Goal: Information Seeking & Learning: Check status

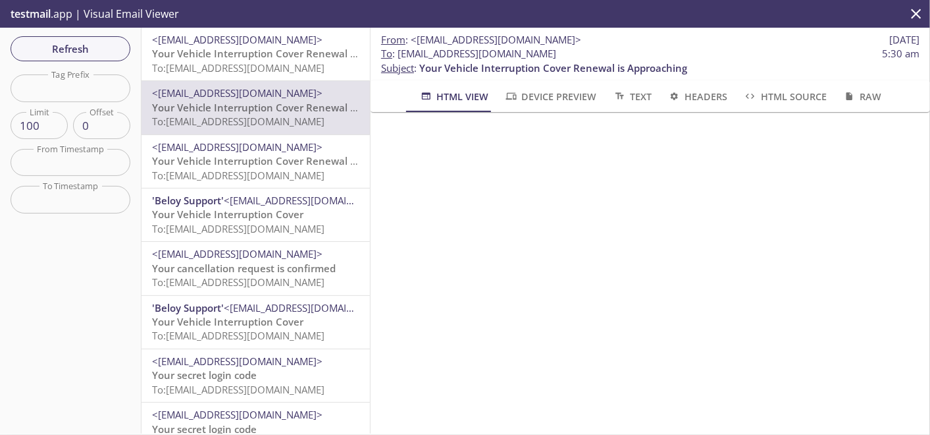
scroll to position [585, 0]
click at [275, 73] on span "To: kqy9w.meena28oct24b9115bsf3meena2@inbox.testmail.app" at bounding box center [238, 67] width 173 height 13
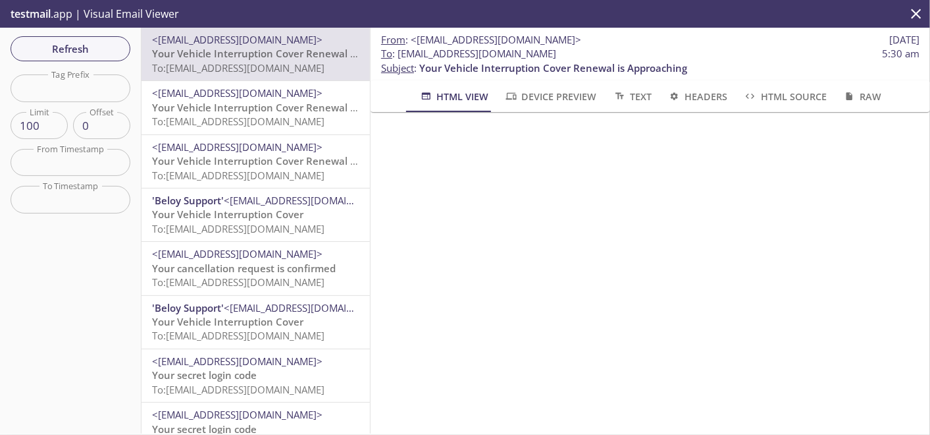
scroll to position [512, 0]
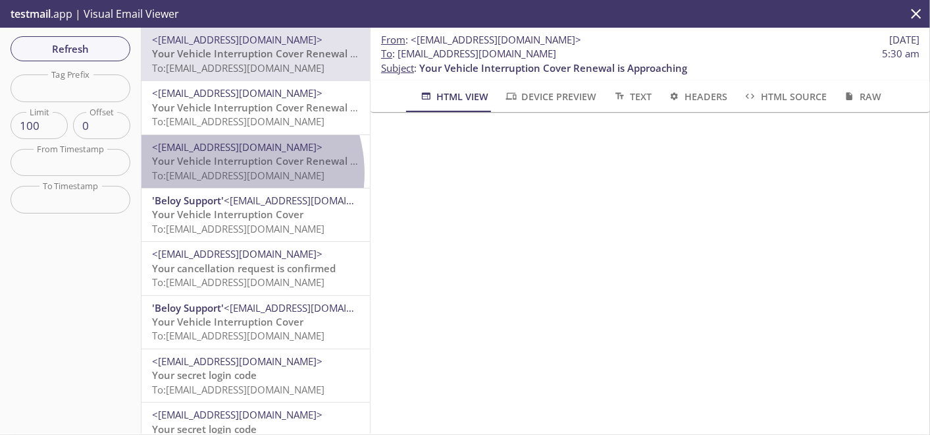
click at [220, 173] on span "To: kqy9w.meena31oct24b9115bsf3meena3@inbox.testmail.app" at bounding box center [238, 175] width 173 height 13
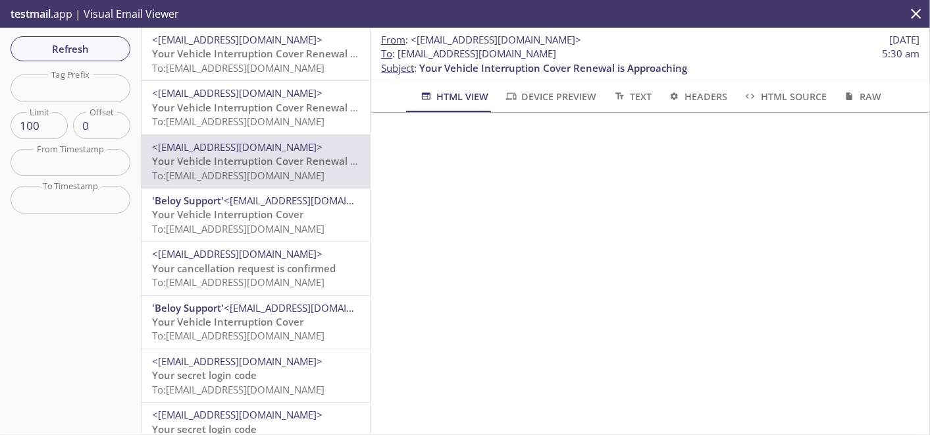
click at [269, 218] on span "Your Vehicle Interruption Cover" at bounding box center [227, 213] width 151 height 13
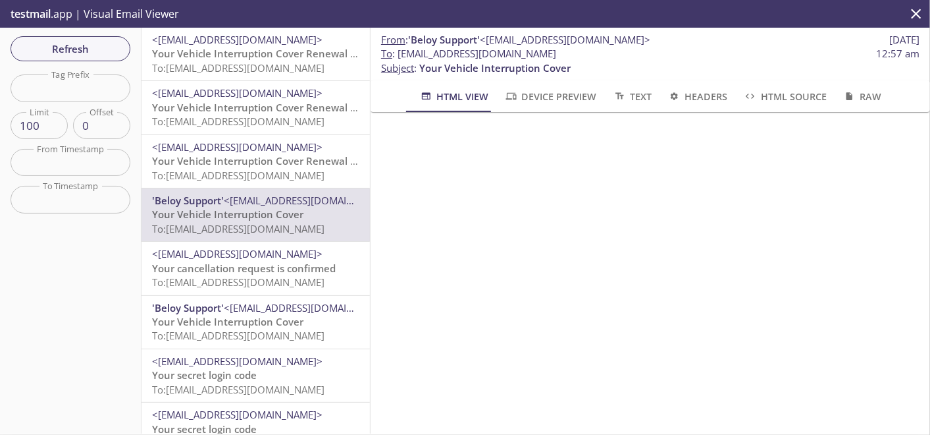
scroll to position [73, 0]
click at [302, 67] on span "To: kqy9w.meena28oct24b9115bsf3meena2@inbox.testmail.app" at bounding box center [238, 67] width 173 height 13
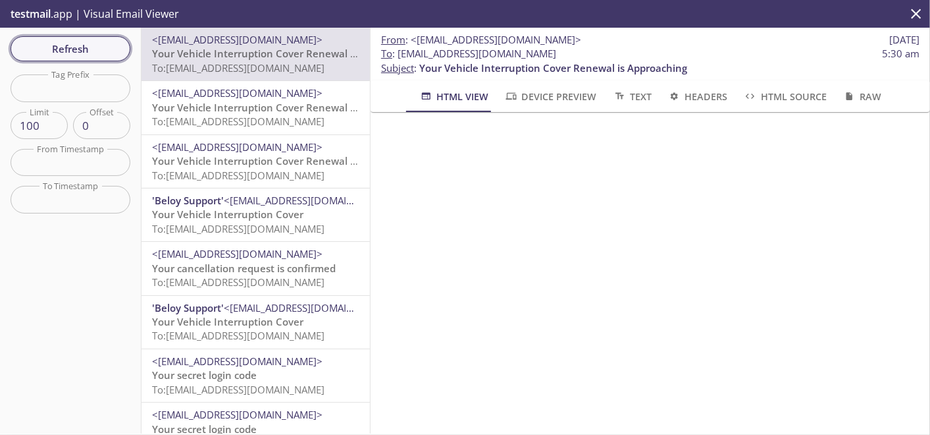
click at [70, 43] on span "Refresh" at bounding box center [70, 48] width 99 height 17
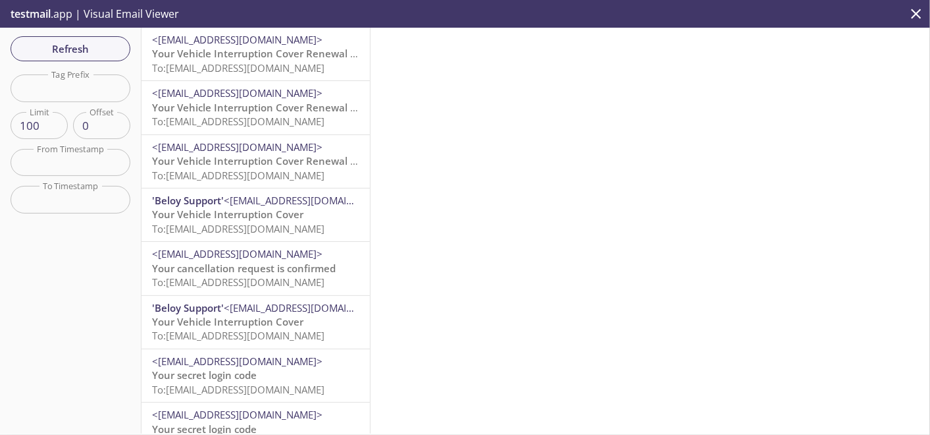
click at [242, 45] on span "<[EMAIL_ADDRESS][DOMAIN_NAME]>" at bounding box center [237, 39] width 171 height 13
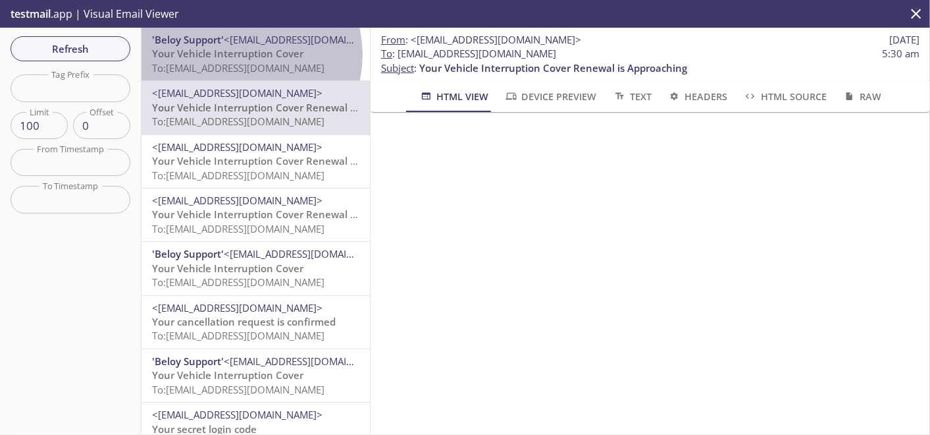
click at [244, 55] on span "Your Vehicle Interruption Cover" at bounding box center [227, 53] width 151 height 13
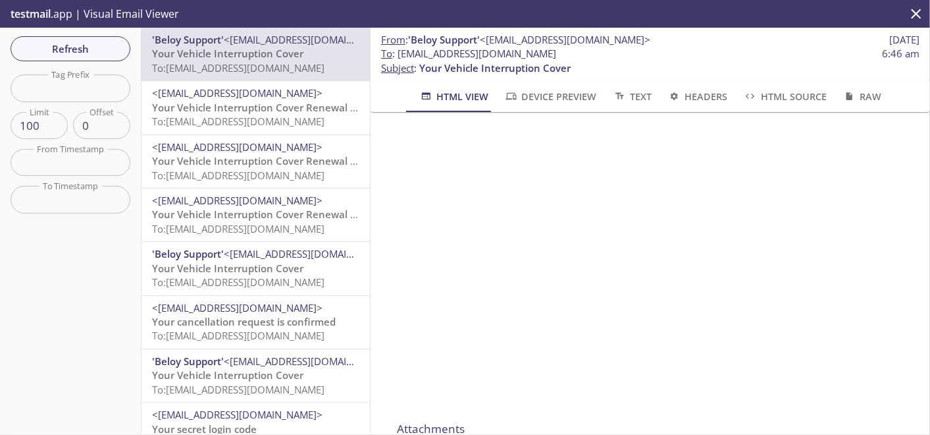
scroll to position [1024, 0]
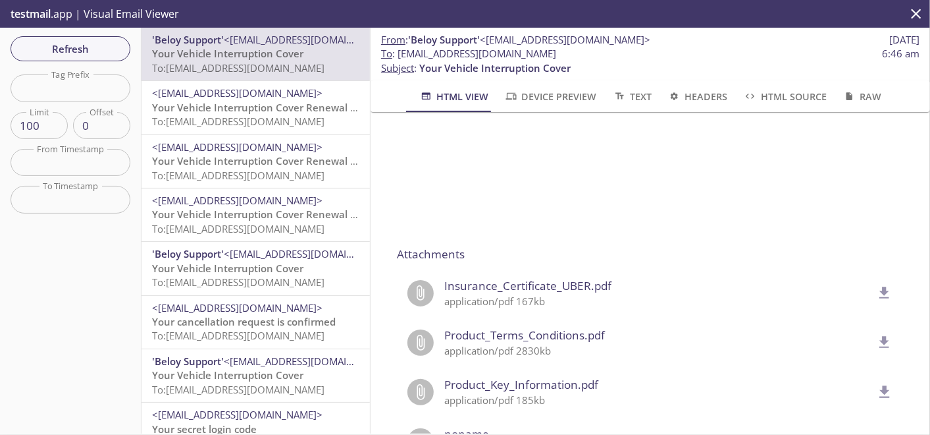
click at [876, 290] on icon "delete" at bounding box center [884, 292] width 17 height 17
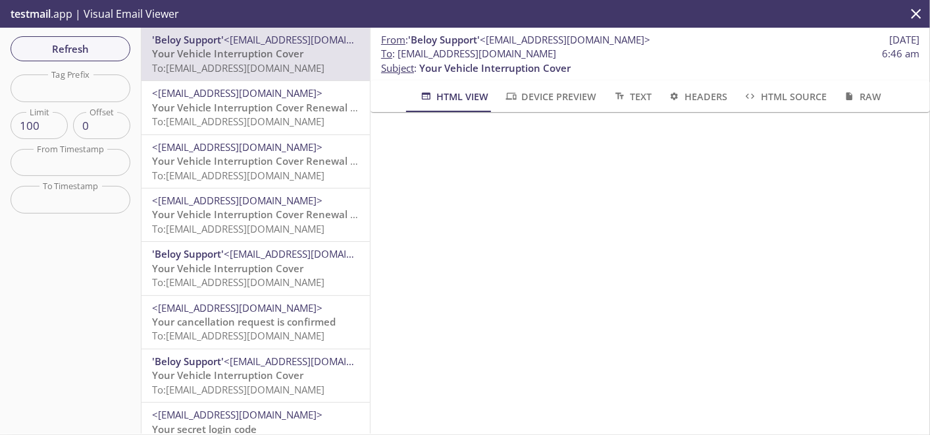
scroll to position [0, 0]
